Goal: Transaction & Acquisition: Purchase product/service

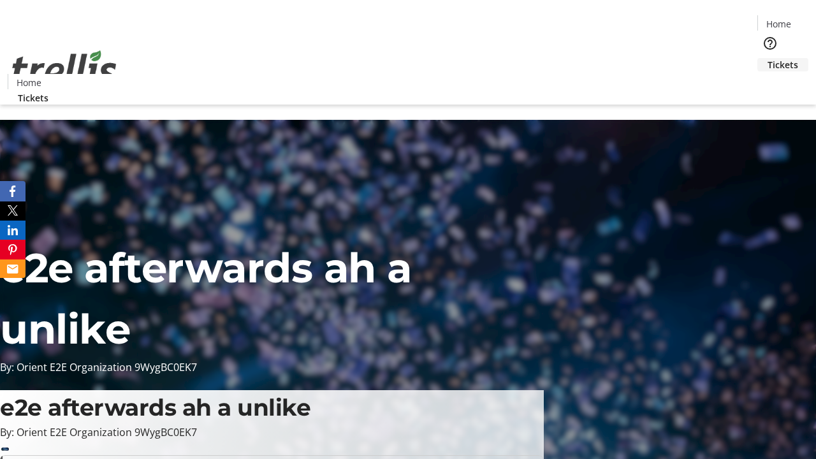
click at [768, 58] on span "Tickets" at bounding box center [783, 64] width 31 height 13
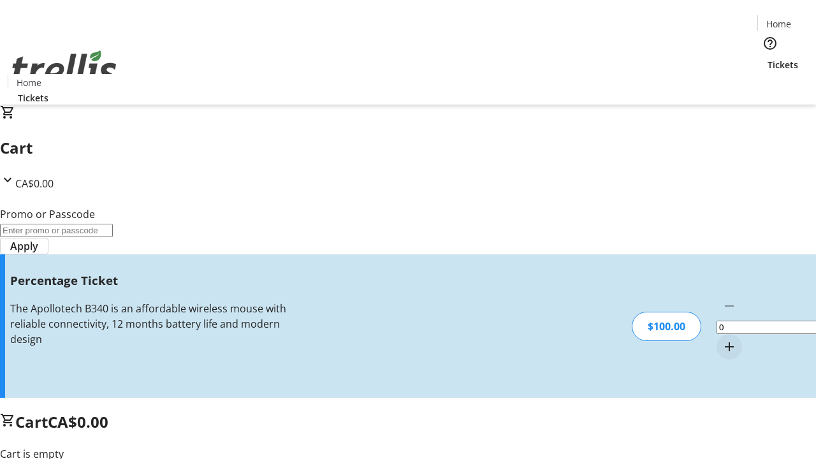
click at [722, 339] on mat-icon "Increment by one" at bounding box center [729, 346] width 15 height 15
type input "1"
type input "BAR"
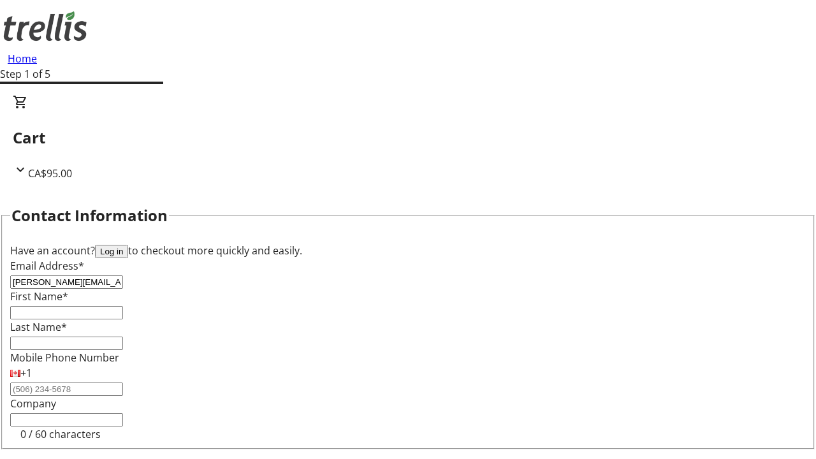
type input "[PERSON_NAME][EMAIL_ADDRESS][DOMAIN_NAME]"
type input "[PERSON_NAME]"
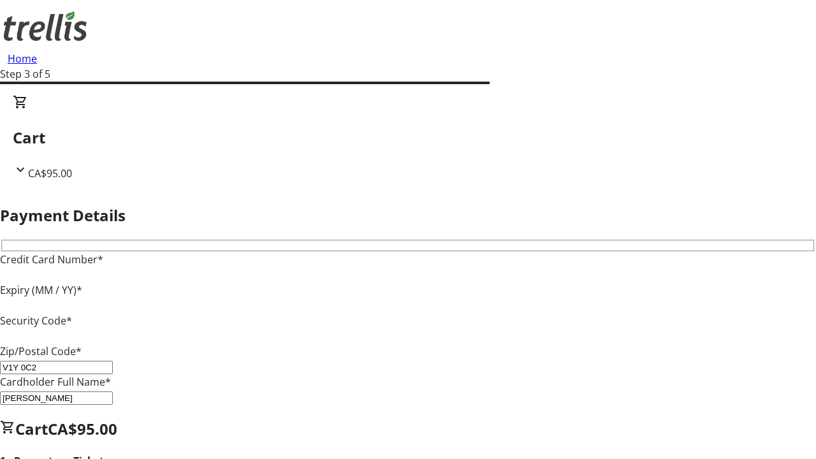
type input "V1Y 0C2"
